Goal: Register for event/course

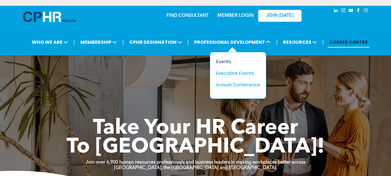
click at [229, 62] on div "Events" at bounding box center [236, 61] width 40 height 7
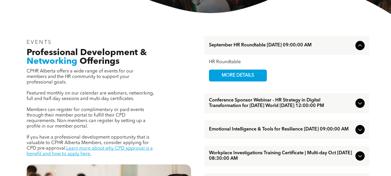
scroll to position [127, 0]
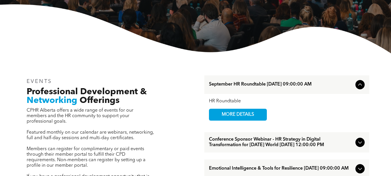
click at [360, 145] on icon at bounding box center [360, 142] width 7 height 7
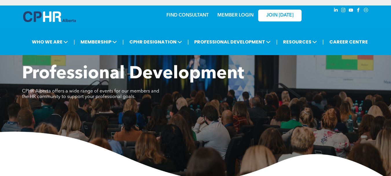
scroll to position [0, 0]
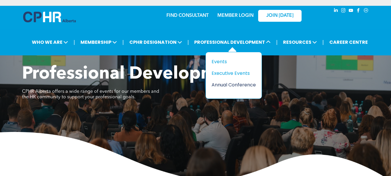
click at [229, 85] on div "Annual Conference" at bounding box center [232, 84] width 40 height 7
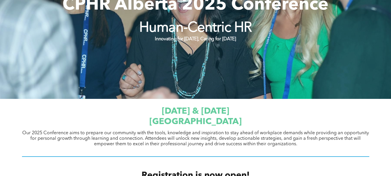
scroll to position [116, 0]
